Goal: Task Accomplishment & Management: Manage account settings

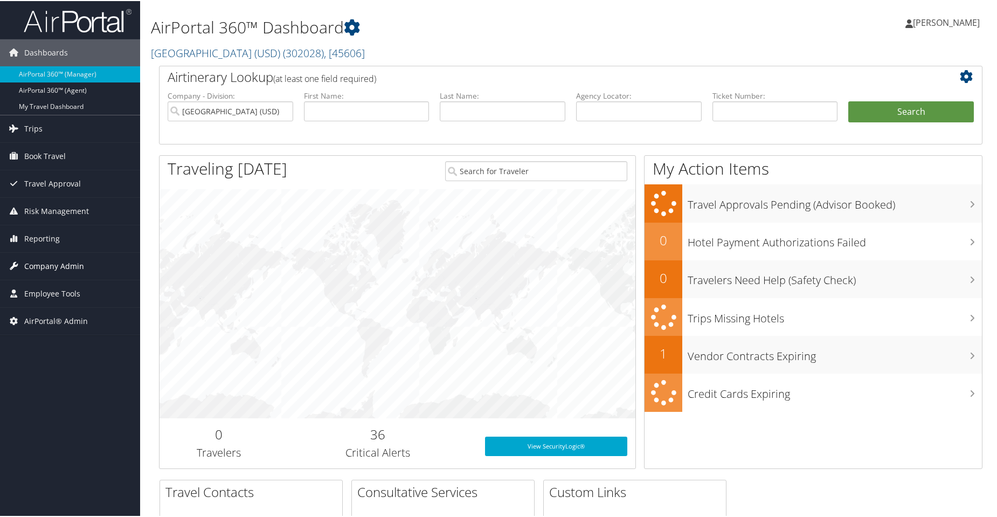
click at [50, 267] on span "Company Admin" at bounding box center [54, 265] width 60 height 27
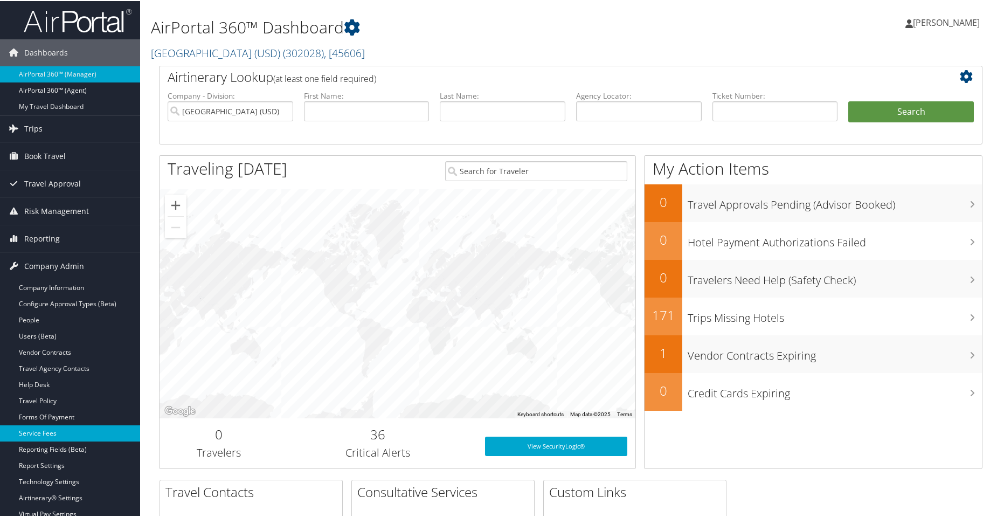
click at [43, 433] on link "Service Fees" at bounding box center [70, 432] width 140 height 16
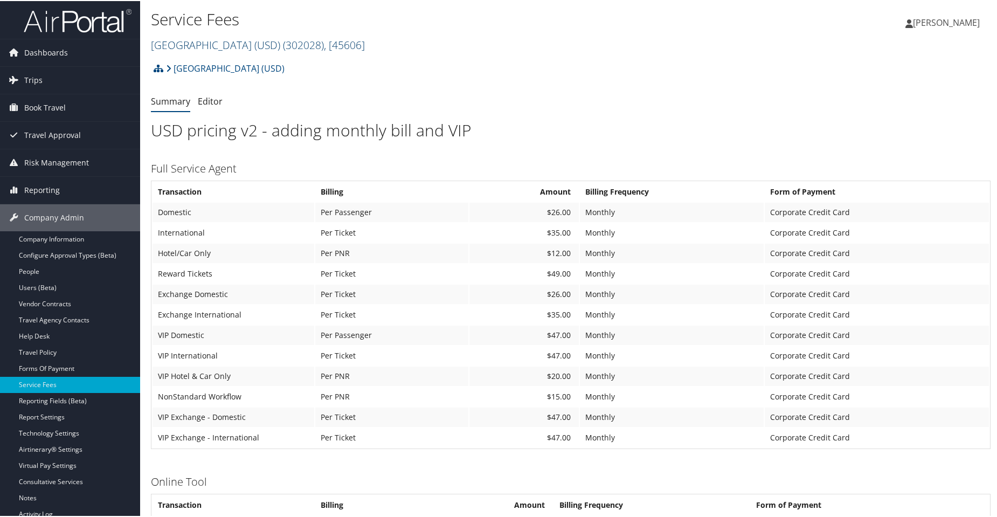
click at [324, 43] on span "( 302028 )" at bounding box center [303, 44] width 41 height 15
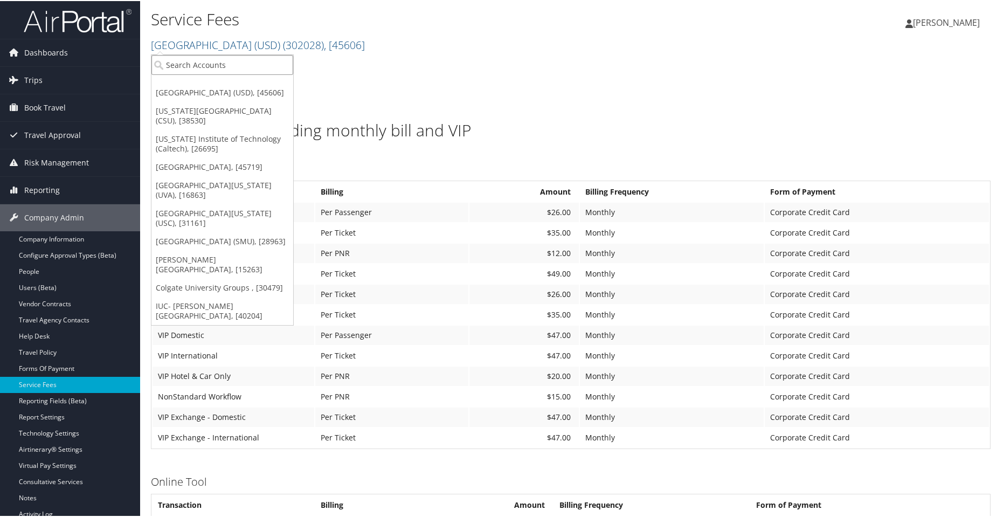
click at [241, 60] on input "search" at bounding box center [222, 64] width 142 height 20
type input "scad"
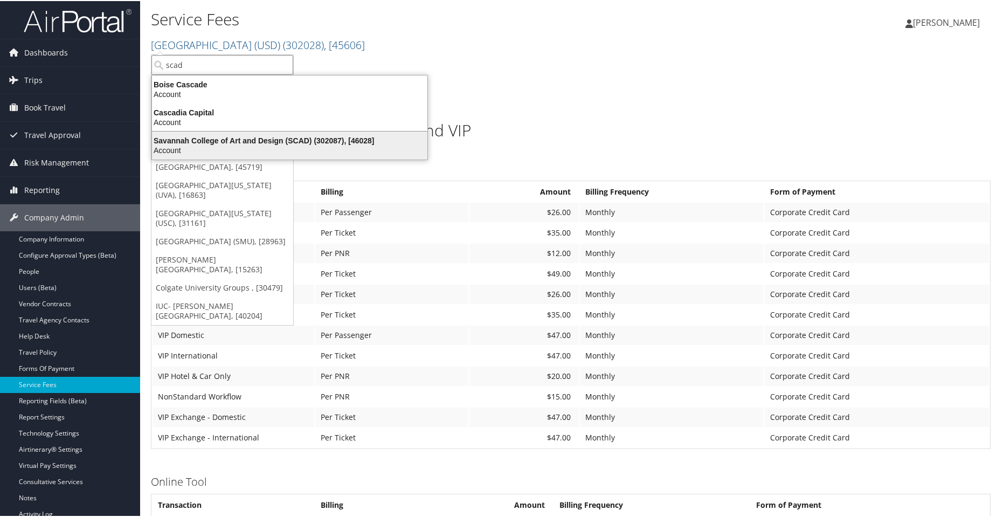
click at [248, 141] on div "Savannah College of Art and Design (SCAD) (302087), [46028]" at bounding box center [289, 140] width 288 height 10
